Goal: Navigation & Orientation: Find specific page/section

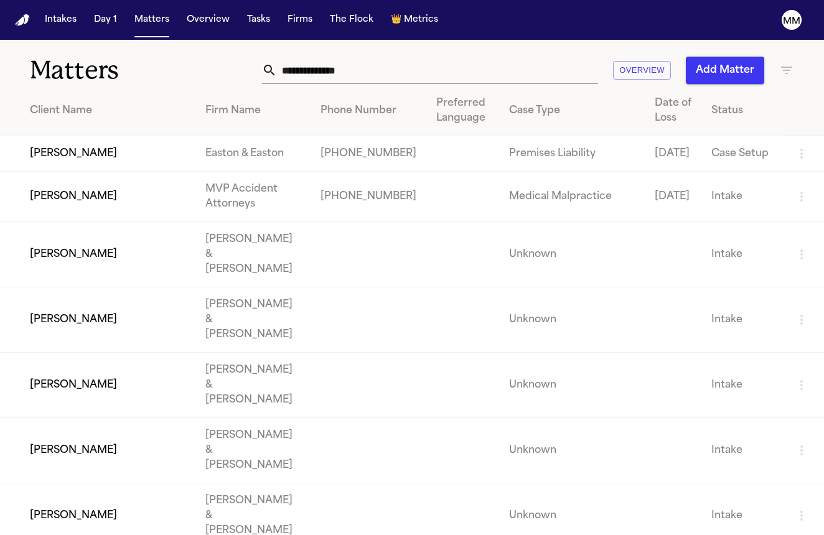
scroll to position [776, 0]
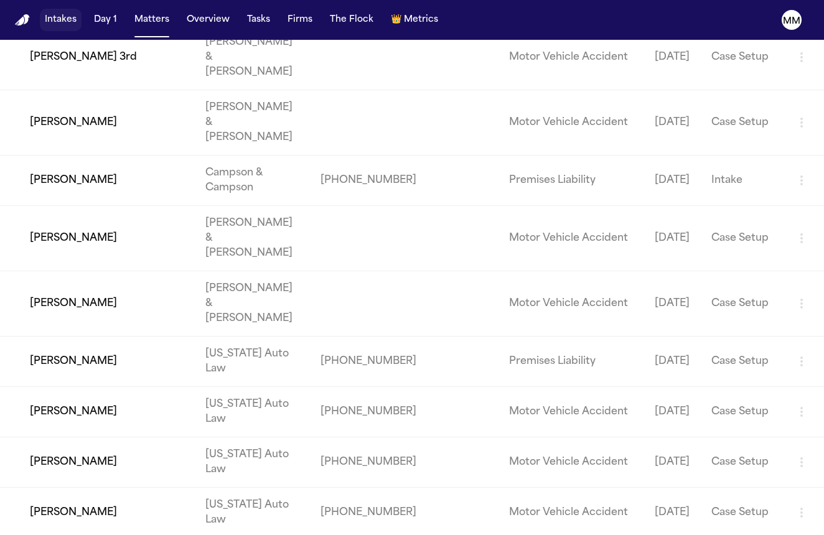
click at [60, 26] on button "Intakes" at bounding box center [61, 20] width 42 height 22
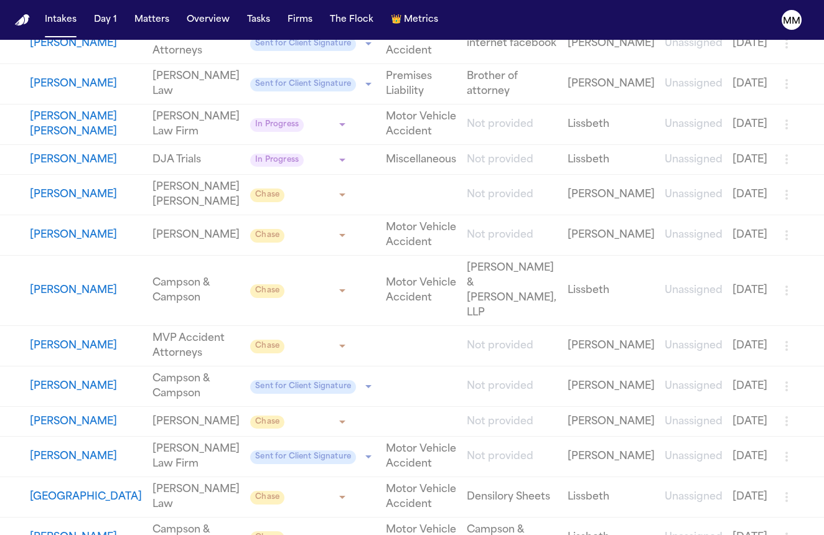
scroll to position [1464, 0]
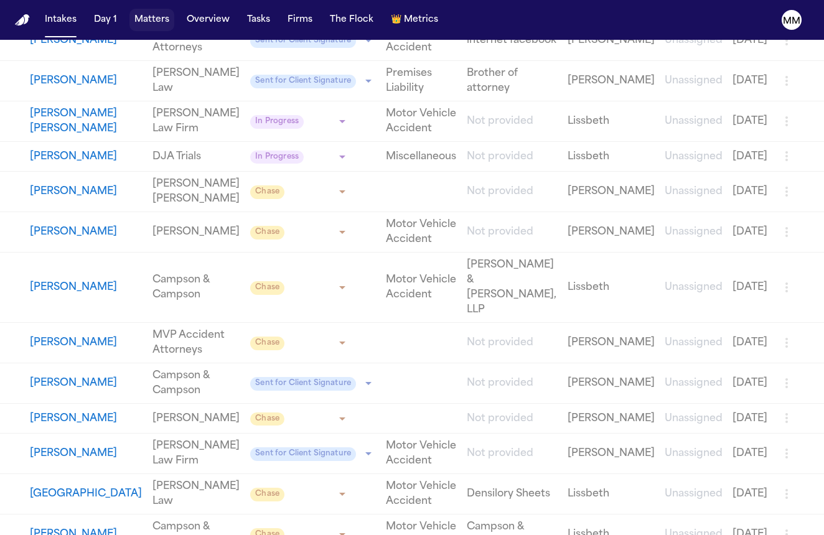
click at [157, 17] on button "Matters" at bounding box center [151, 20] width 45 height 22
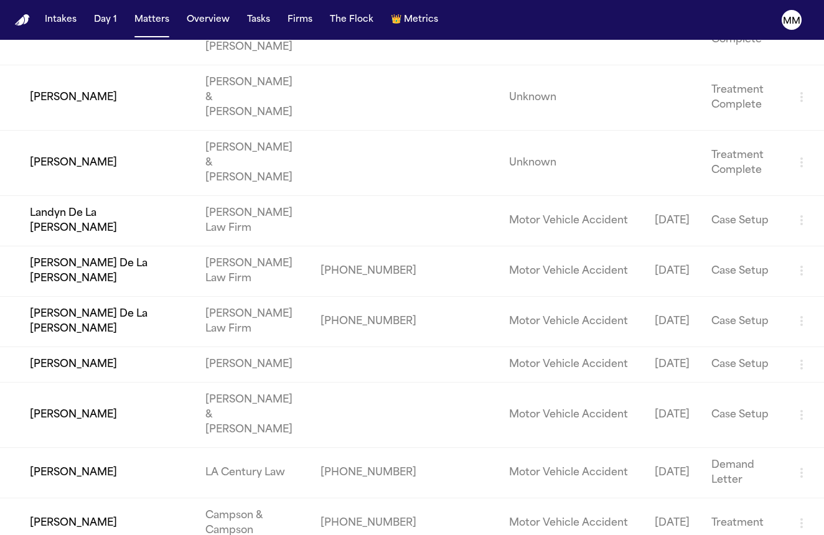
scroll to position [62362, 0]
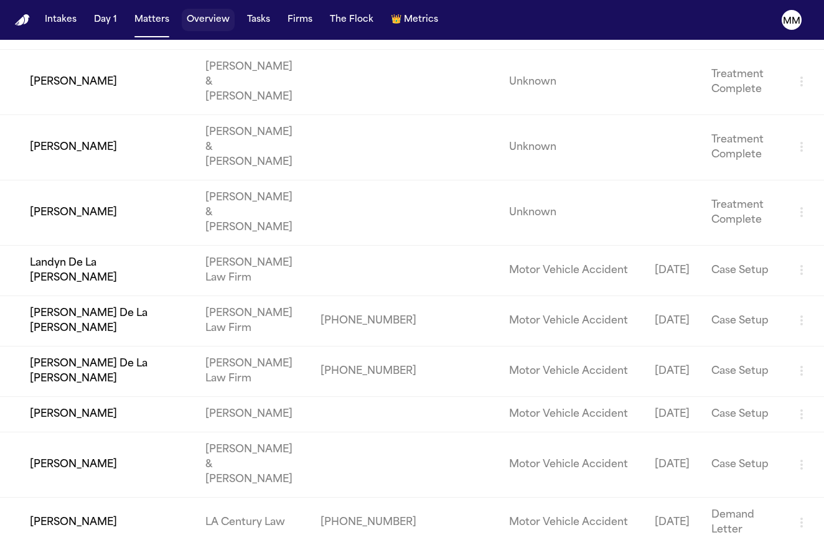
click at [193, 15] on button "Overview" at bounding box center [208, 20] width 53 height 22
